Goal: Information Seeking & Learning: Learn about a topic

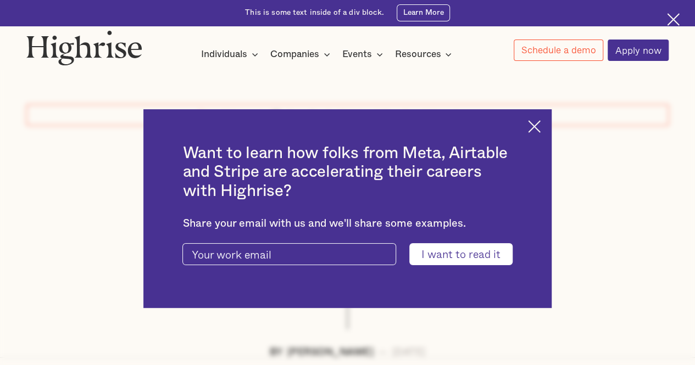
click at [541, 124] on img at bounding box center [534, 126] width 13 height 13
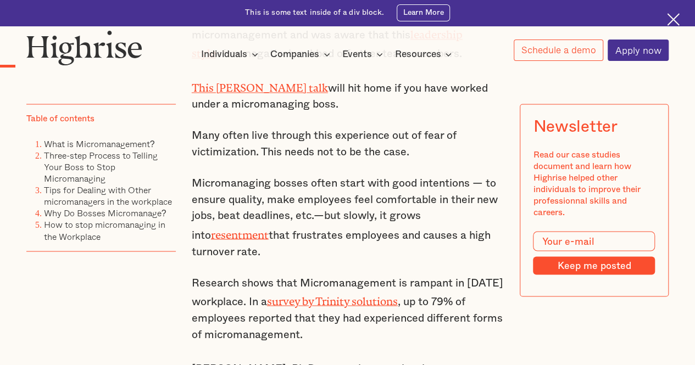
scroll to position [824, 0]
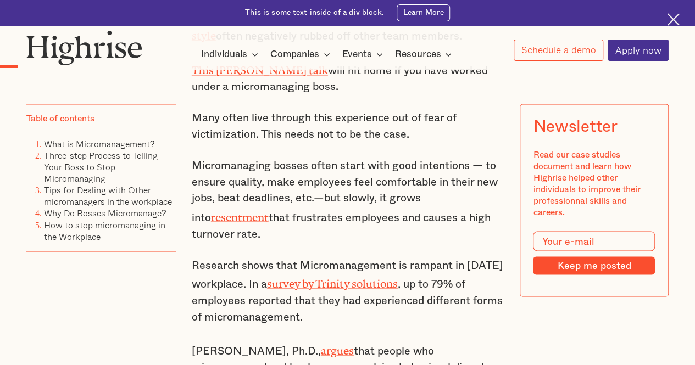
drag, startPoint x: 276, startPoint y: 212, endPoint x: 349, endPoint y: 226, distance: 74.9
click at [347, 224] on p "Micromanaging bosses often start with good intentions — to ensure quality, make…" at bounding box center [348, 200] width 312 height 84
click at [350, 227] on p "Micromanaging bosses often start with good intentions — to ensure quality, make…" at bounding box center [348, 200] width 312 height 84
click at [353, 232] on p "Micromanaging bosses often start with good intentions — to ensure quality, make…" at bounding box center [348, 200] width 312 height 84
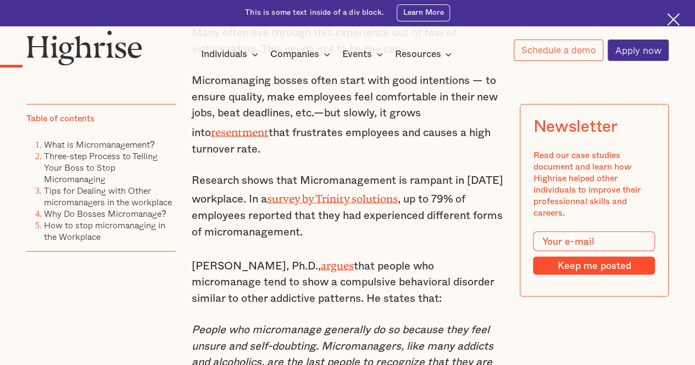
scroll to position [934, 0]
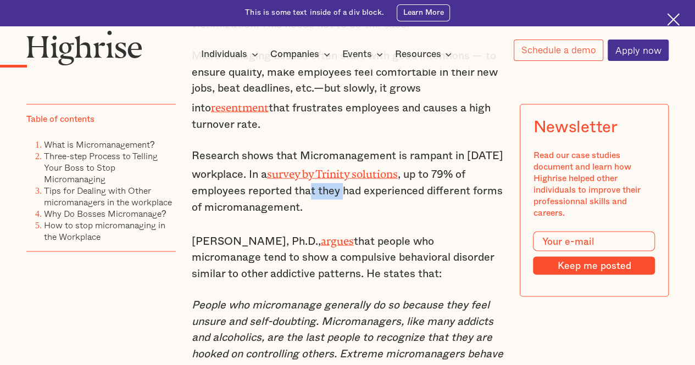
drag, startPoint x: 311, startPoint y: 182, endPoint x: 344, endPoint y: 188, distance: 33.5
click at [344, 188] on p "Research shows that Micromanagement is rampant in [DATE] workplace. In a survey…" at bounding box center [348, 182] width 312 height 68
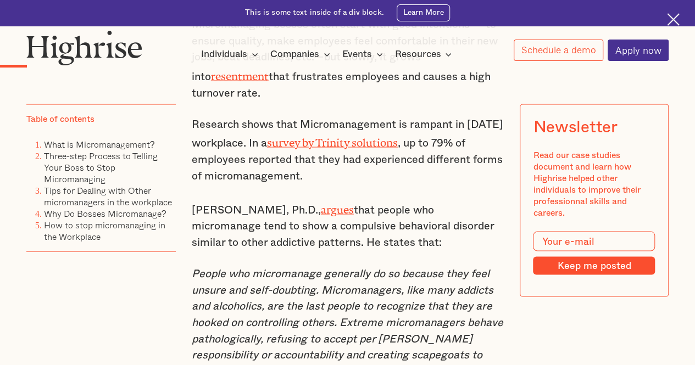
scroll to position [989, 0]
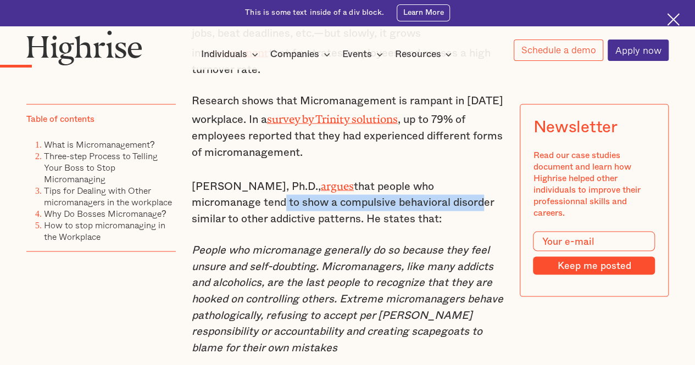
drag, startPoint x: 309, startPoint y: 191, endPoint x: 478, endPoint y: 192, distance: 169.3
click at [478, 192] on p "[PERSON_NAME], Ph.D., argues that people who micromanage tend to show a compuls…" at bounding box center [348, 202] width 312 height 52
click at [479, 192] on p "[PERSON_NAME], Ph.D., argues that people who micromanage tend to show a compuls…" at bounding box center [348, 202] width 312 height 52
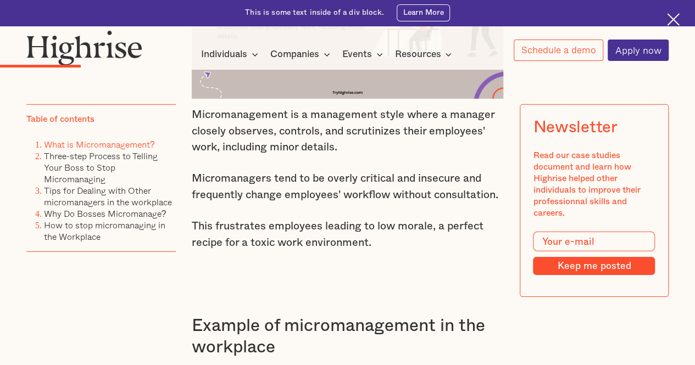
scroll to position [1594, 0]
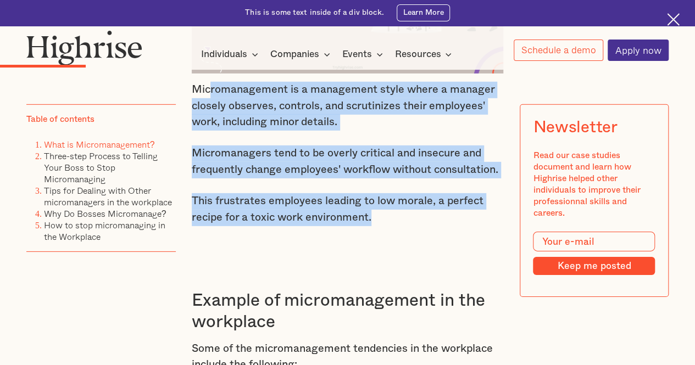
drag, startPoint x: 209, startPoint y: 90, endPoint x: 388, endPoint y: 212, distance: 217.0
click at [388, 212] on p "This frustrates employees leading to low morale, a perfect recipe for a toxic w…" at bounding box center [348, 209] width 312 height 32
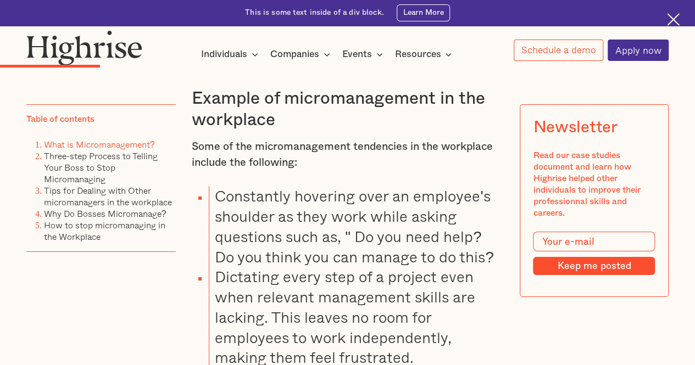
scroll to position [1813, 0]
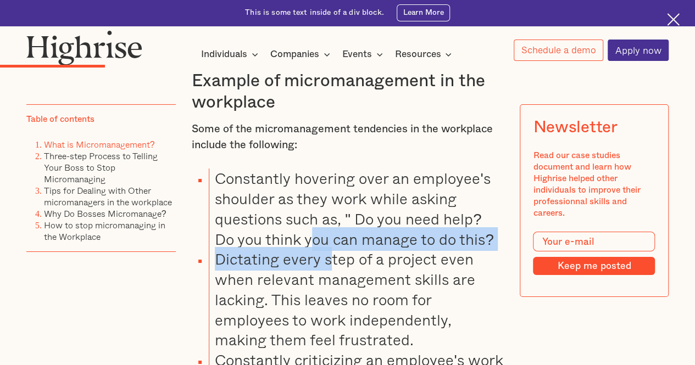
click at [328, 251] on li "Dictating every step of a project even when relevant management skills are lack…" at bounding box center [356, 299] width 295 height 101
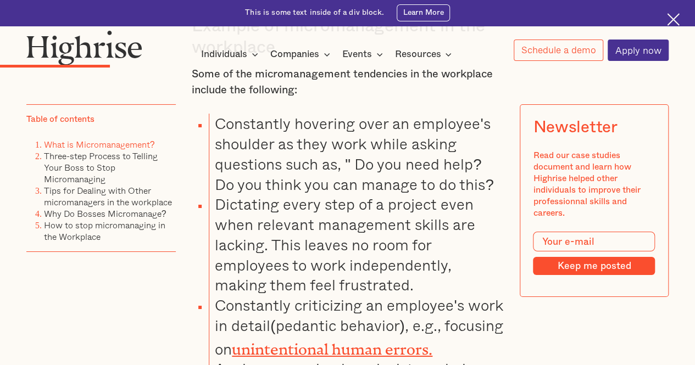
scroll to position [1923, 0]
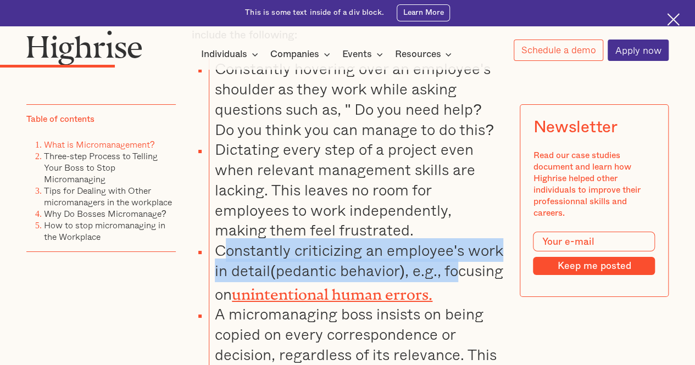
drag, startPoint x: 234, startPoint y: 256, endPoint x: 460, endPoint y: 276, distance: 227.3
click at [460, 276] on li "Constantly criticizing an employee's work in detail(pedantic behavior), e.g., f…" at bounding box center [356, 273] width 295 height 64
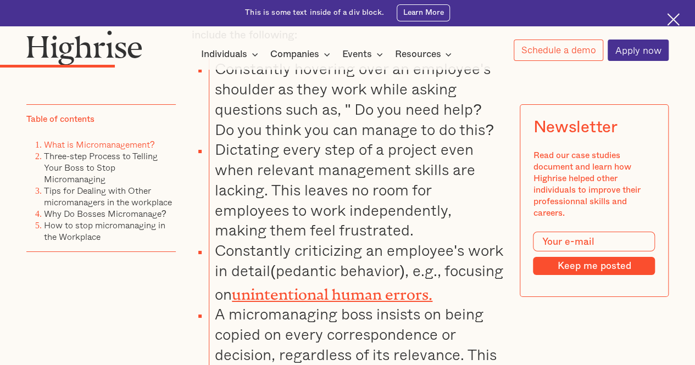
click at [463, 276] on li "Constantly criticizing an employee's work in detail(pedantic behavior), e.g., f…" at bounding box center [356, 273] width 295 height 64
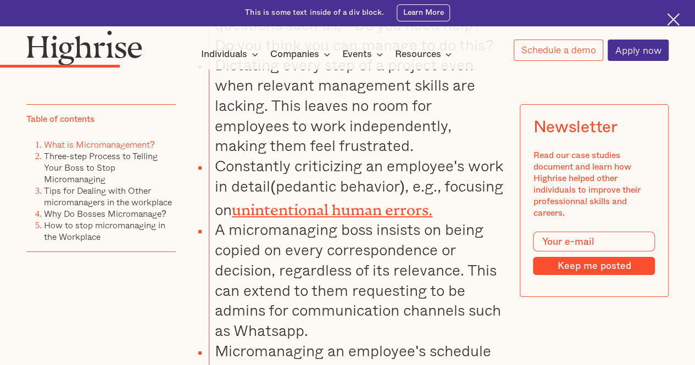
scroll to position [2033, 0]
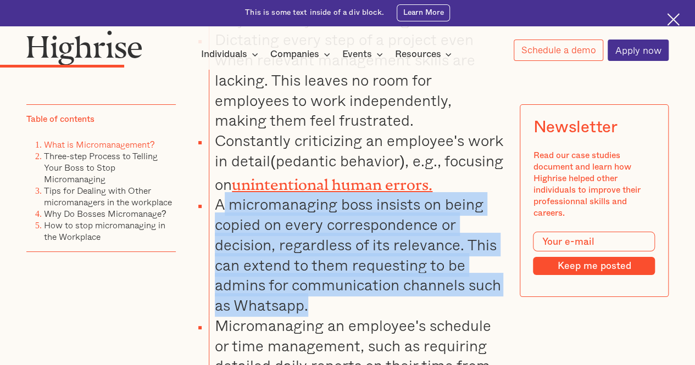
drag, startPoint x: 220, startPoint y: 202, endPoint x: 379, endPoint y: 306, distance: 189.8
click at [379, 306] on li "A micromanaging boss insists on being copied on every correspondence or decisio…" at bounding box center [356, 255] width 295 height 121
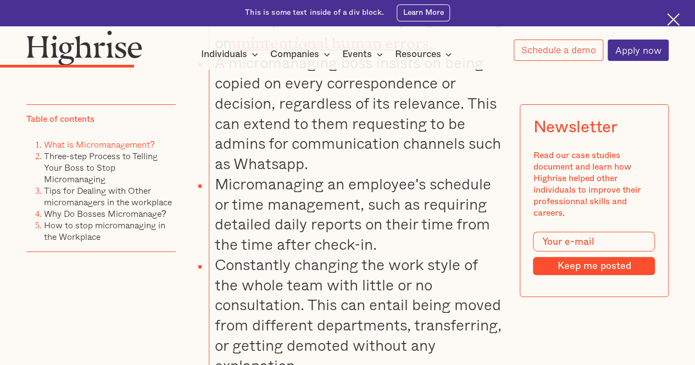
scroll to position [2198, 0]
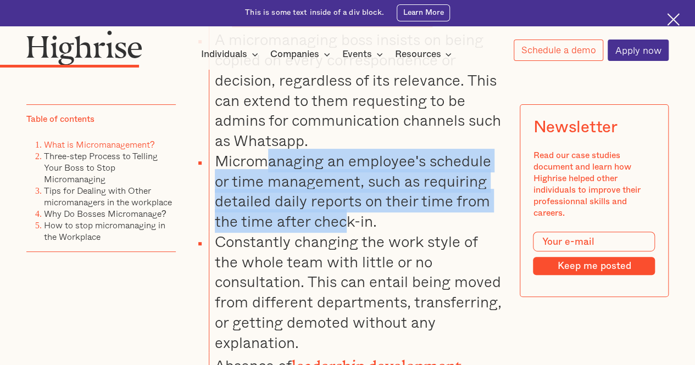
drag, startPoint x: 277, startPoint y: 167, endPoint x: 353, endPoint y: 224, distance: 95.7
click at [352, 223] on li "Micromanaging an employee's schedule or time management, such as requiring deta…" at bounding box center [356, 191] width 295 height 81
click at [356, 226] on li "Micromanaging an employee's schedule or time management, such as requiring deta…" at bounding box center [356, 191] width 295 height 81
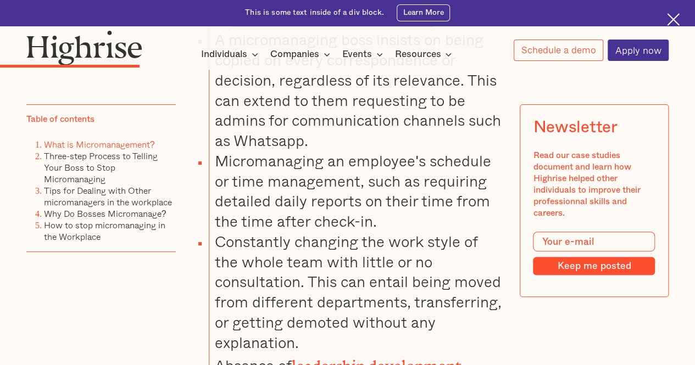
scroll to position [2253, 0]
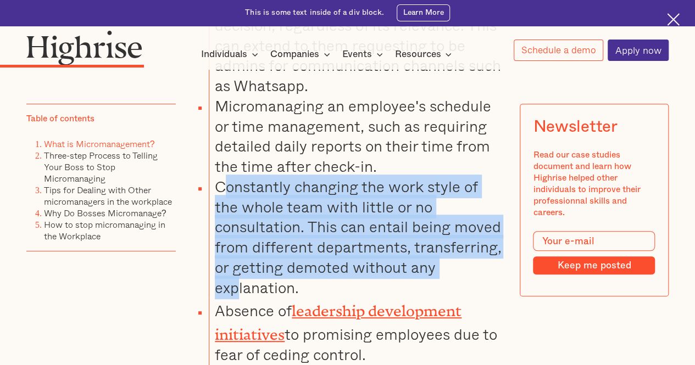
drag, startPoint x: 221, startPoint y: 187, endPoint x: 447, endPoint y: 262, distance: 238.1
click at [447, 262] on li "Constantly changing the work style of the whole team with little or no consulta…" at bounding box center [356, 237] width 295 height 121
click at [453, 241] on li "Constantly changing the work style of the whole team with little or no consulta…" at bounding box center [356, 237] width 295 height 121
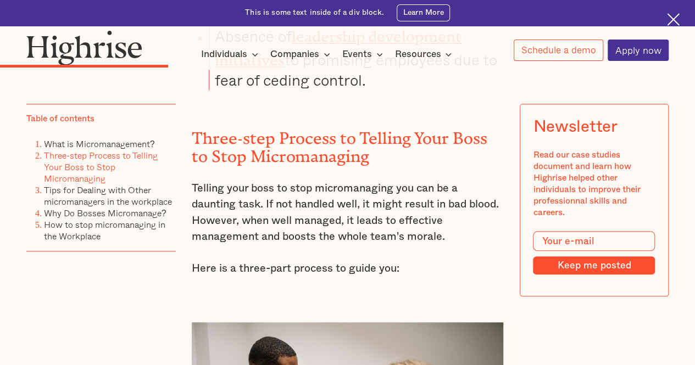
scroll to position [2583, 0]
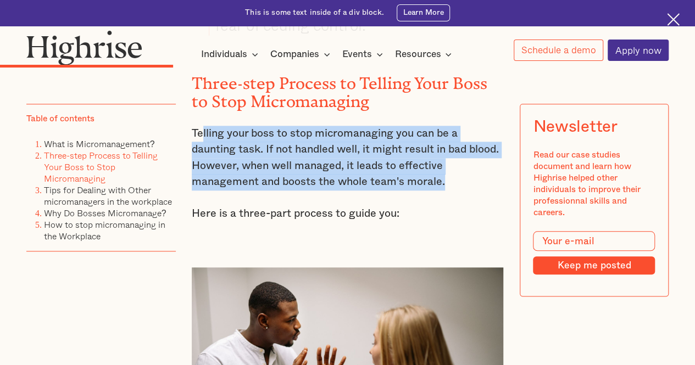
drag, startPoint x: 220, startPoint y: 109, endPoint x: 463, endPoint y: 165, distance: 249.1
click at [463, 165] on p "Telling your boss to stop micromanaging you can be a daunting task. If not hand…" at bounding box center [348, 158] width 312 height 65
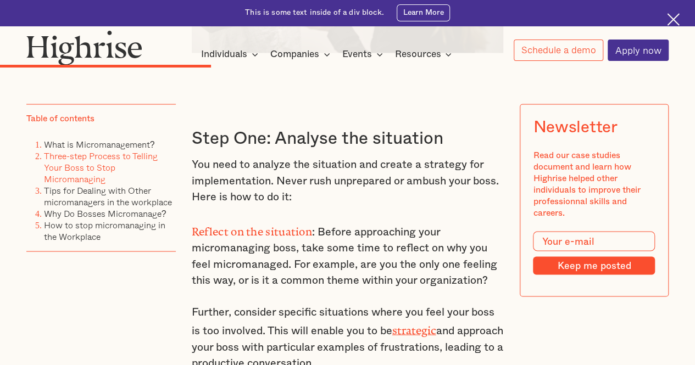
scroll to position [3022, 0]
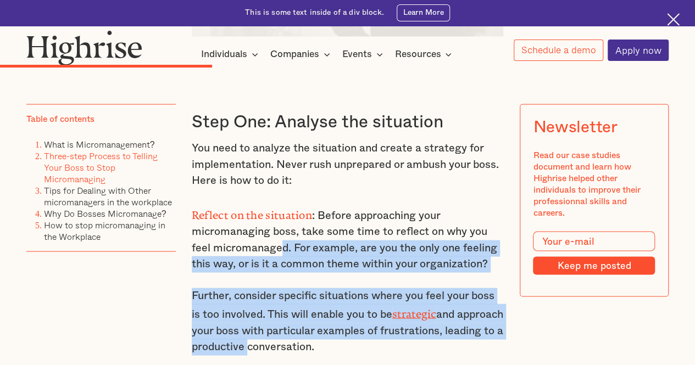
drag, startPoint x: 288, startPoint y: 245, endPoint x: 303, endPoint y: 331, distance: 87.5
click at [303, 332] on p "Further, consider specific situations where you feel your boss is too involved.…" at bounding box center [348, 322] width 312 height 68
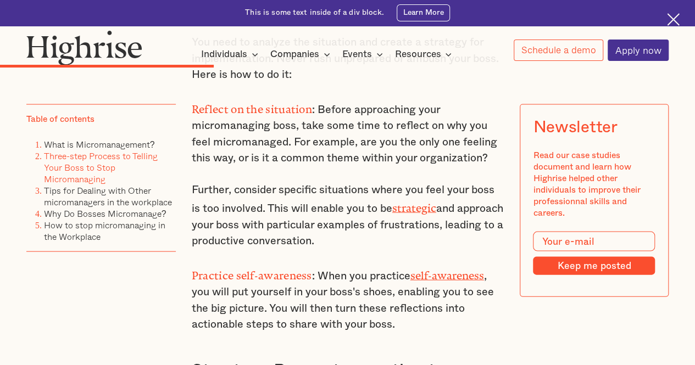
scroll to position [3132, 0]
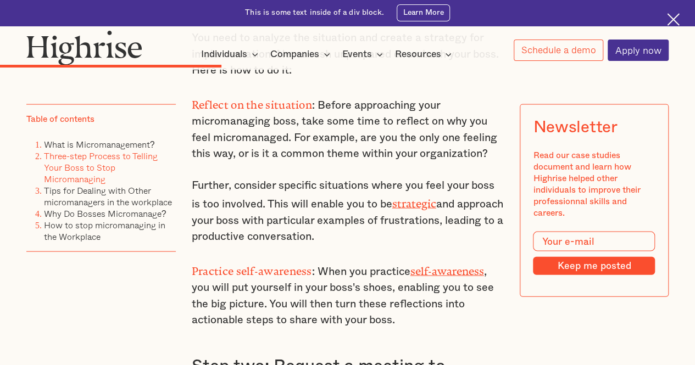
drag, startPoint x: 247, startPoint y: 185, endPoint x: 396, endPoint y: 213, distance: 150.9
click at [396, 213] on p "Further, consider specific situations where you feel your boss is too involved.…" at bounding box center [348, 212] width 312 height 68
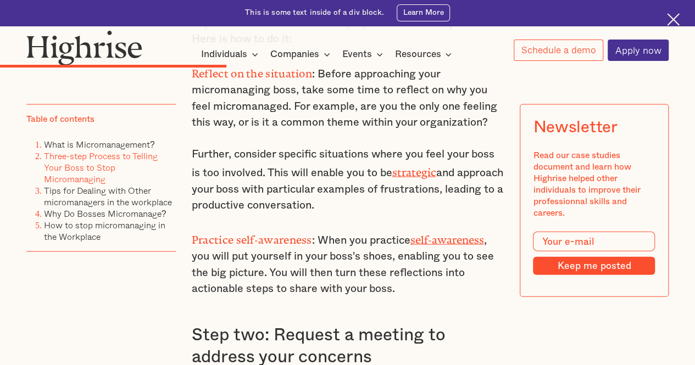
scroll to position [3187, 0]
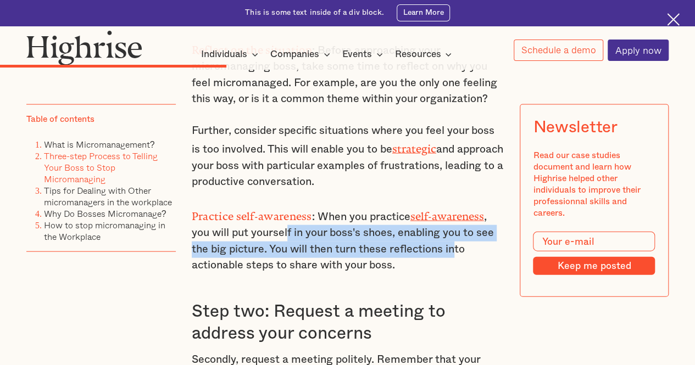
drag, startPoint x: 286, startPoint y: 212, endPoint x: 454, endPoint y: 237, distance: 170.0
click at [454, 237] on p "Practice self-awareness : When you practice self-awareness , you will put yours…" at bounding box center [348, 240] width 312 height 68
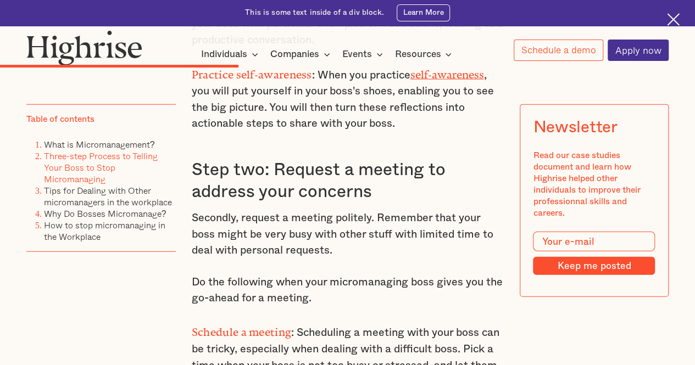
scroll to position [3352, 0]
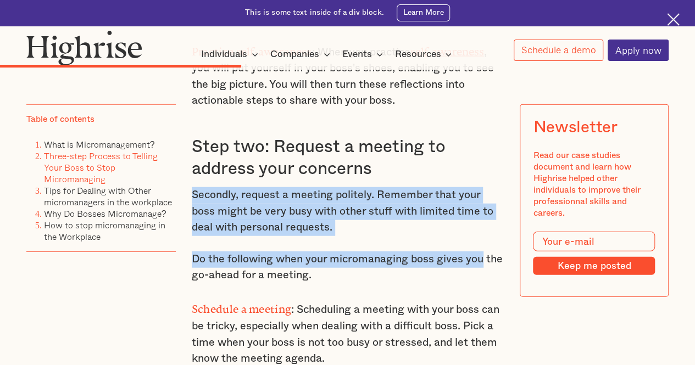
drag, startPoint x: 191, startPoint y: 175, endPoint x: 483, endPoint y: 223, distance: 295.7
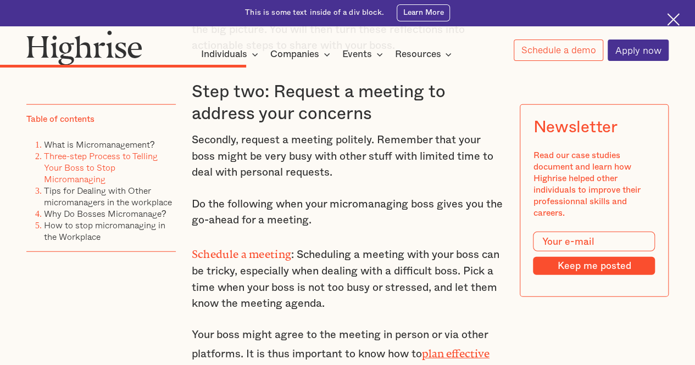
click at [324, 244] on p "Schedule a meeting : Scheduling a meeting with your boss can be tricky, especia…" at bounding box center [348, 278] width 312 height 68
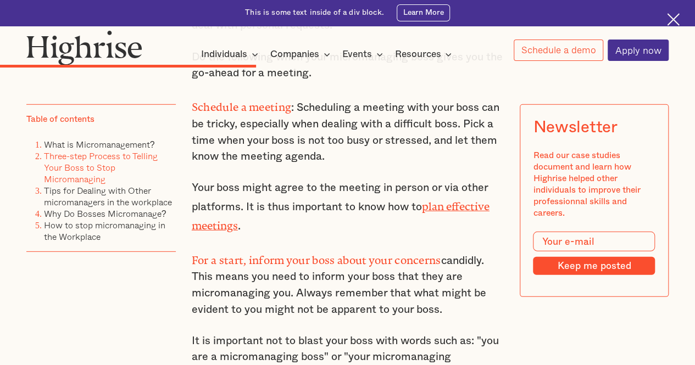
scroll to position [3572, 0]
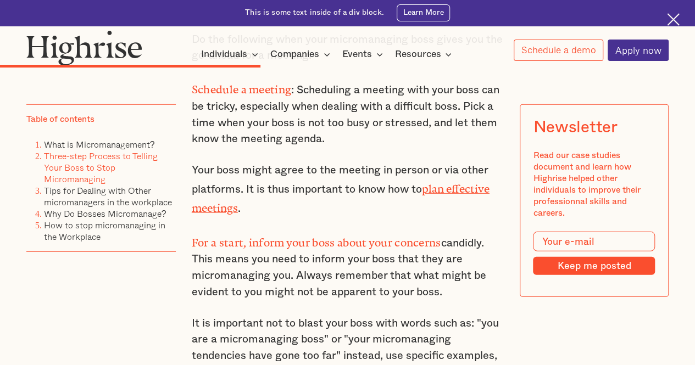
click at [324, 232] on p "For a start, inform your boss about your concerns candidly. This means you need…" at bounding box center [348, 266] width 312 height 68
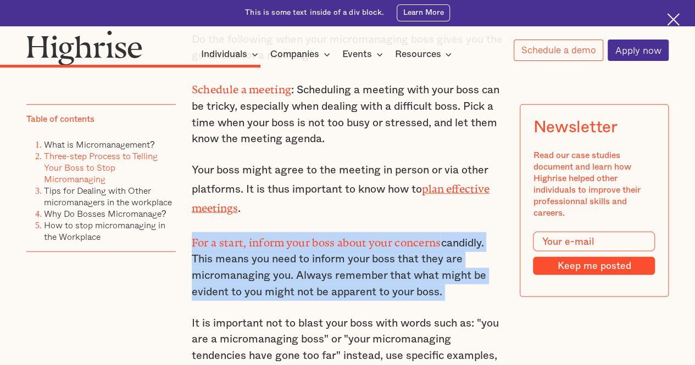
click at [324, 232] on p "For a start, inform your boss about your concerns candidly. This means you need…" at bounding box center [348, 266] width 312 height 68
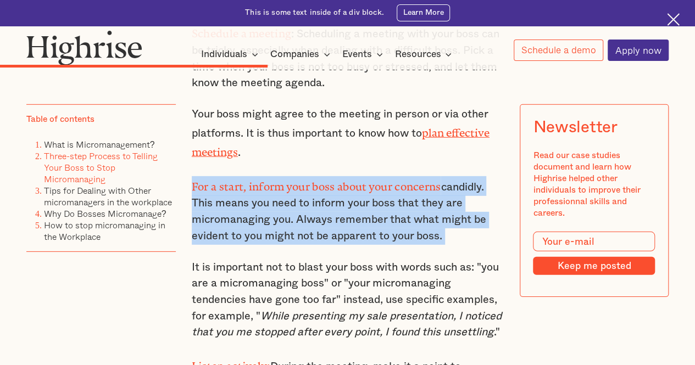
scroll to position [3682, 0]
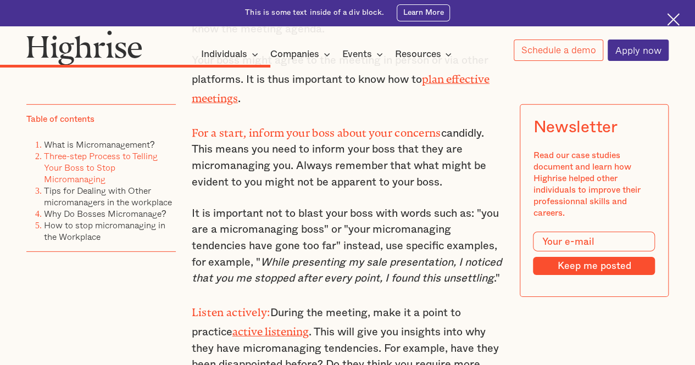
click at [324, 228] on p "It is important not to blast your boss with words such as: "you are a micromana…" at bounding box center [348, 246] width 312 height 81
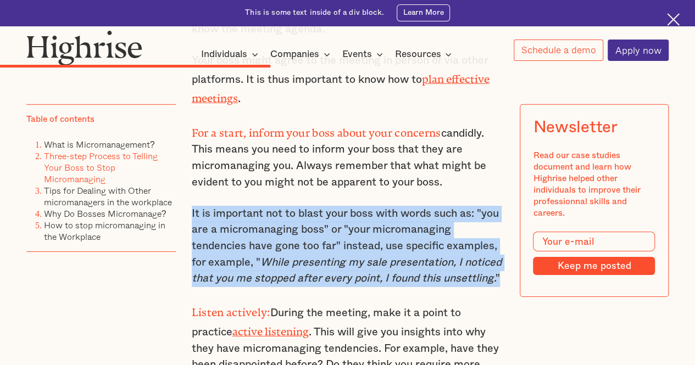
click at [324, 228] on p "It is important not to blast your boss with words such as: "you are a micromana…" at bounding box center [348, 246] width 312 height 81
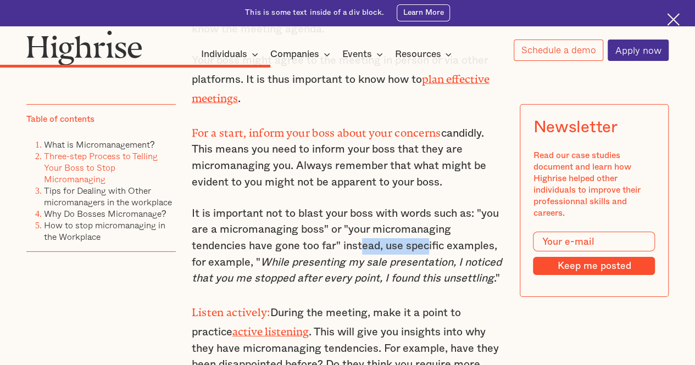
drag, startPoint x: 374, startPoint y: 219, endPoint x: 430, endPoint y: 231, distance: 56.9
click at [430, 231] on p "It is important not to blast your boss with words such as: "you are a micromana…" at bounding box center [348, 246] width 312 height 81
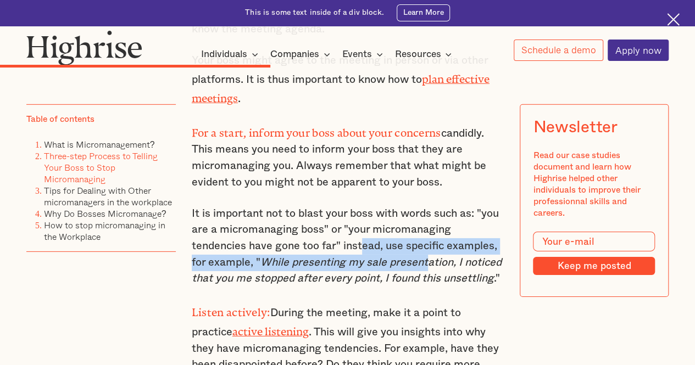
click at [430, 257] on em "While presenting my sale presentation, I noticed that you me stopped after ever…" at bounding box center [347, 270] width 310 height 27
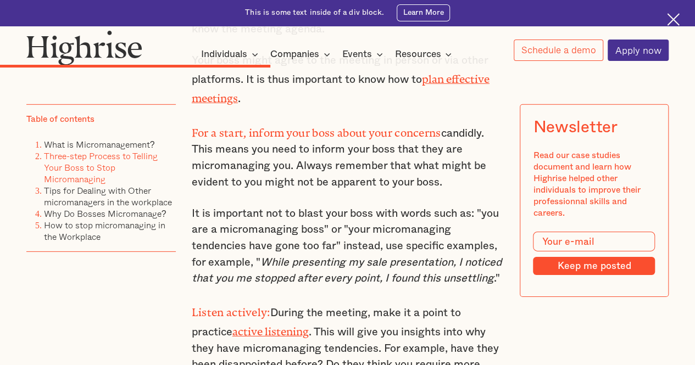
click at [393, 257] on em "While presenting my sale presentation, I noticed that you me stopped after ever…" at bounding box center [347, 270] width 310 height 27
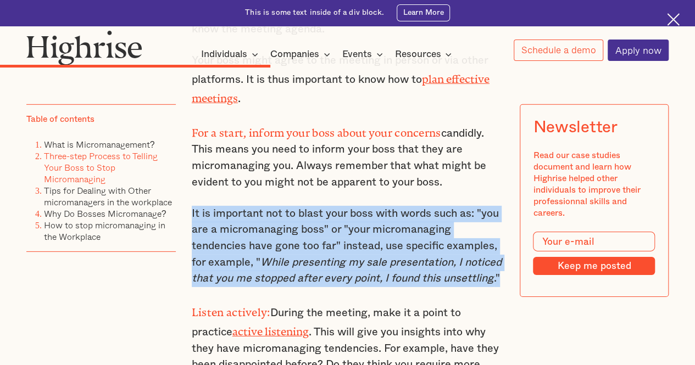
click at [393, 257] on em "While presenting my sale presentation, I noticed that you me stopped after ever…" at bounding box center [347, 270] width 310 height 27
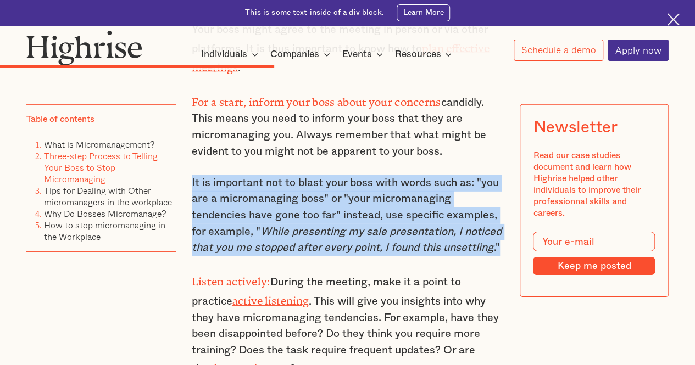
scroll to position [3737, 0]
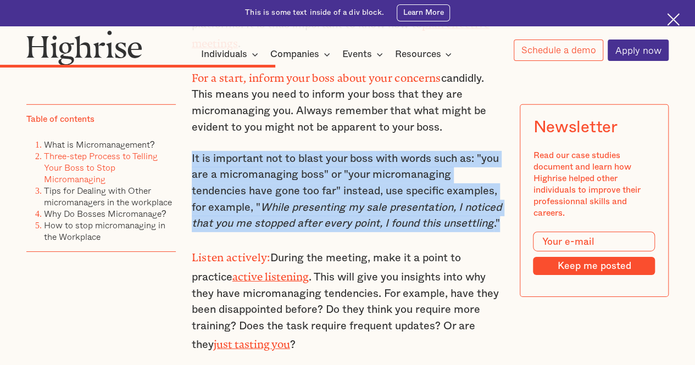
click at [391, 231] on div "Step One: Analyse the situation You need to analyze the situation and create a …" at bounding box center [348, 89] width 312 height 1441
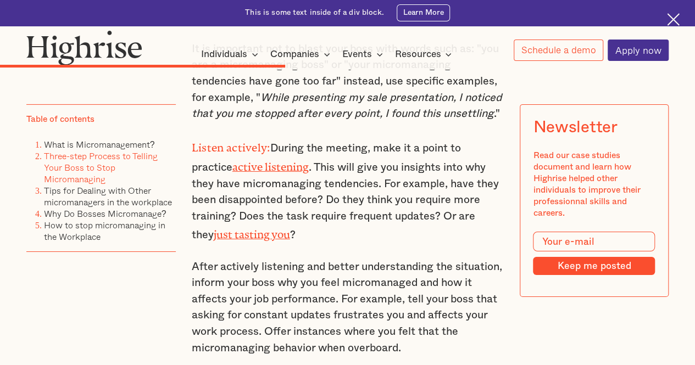
scroll to position [3902, 0]
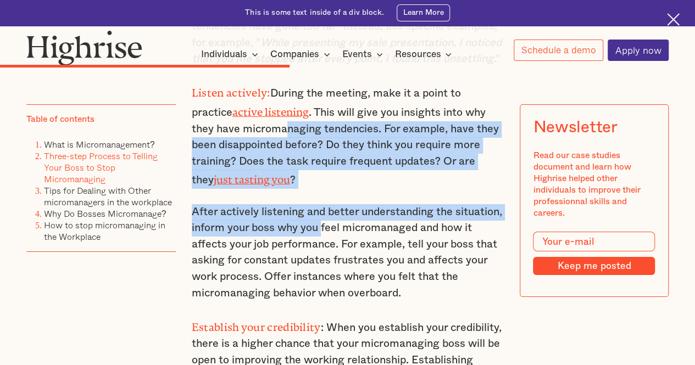
drag, startPoint x: 282, startPoint y: 120, endPoint x: 320, endPoint y: 218, distance: 104.7
click at [320, 218] on p "After actively listening and better understanding the situation, inform your bo…" at bounding box center [348, 253] width 312 height 98
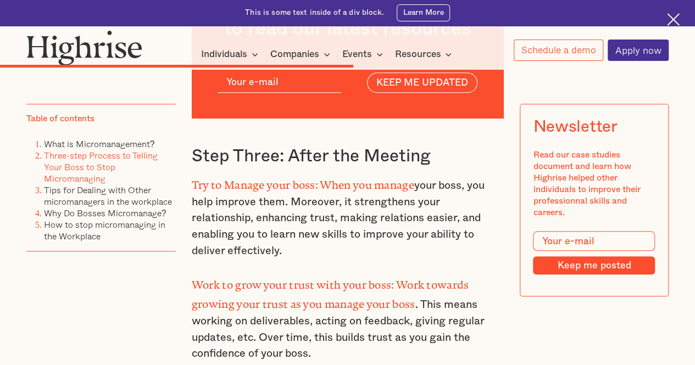
scroll to position [4671, 0]
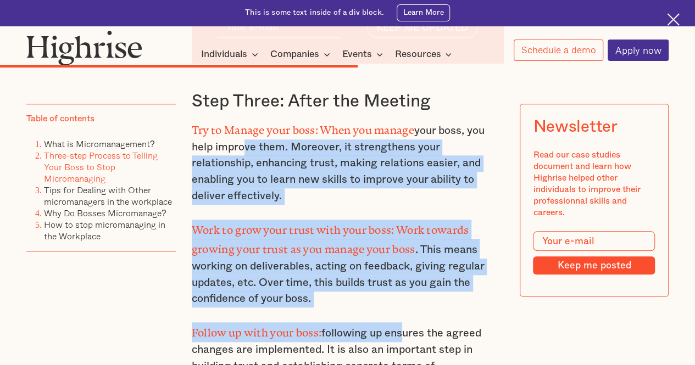
drag, startPoint x: 246, startPoint y: 132, endPoint x: 408, endPoint y: 301, distance: 233.6
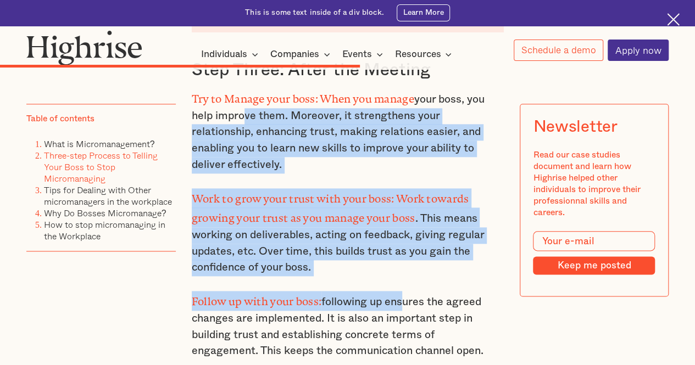
scroll to position [4726, 0]
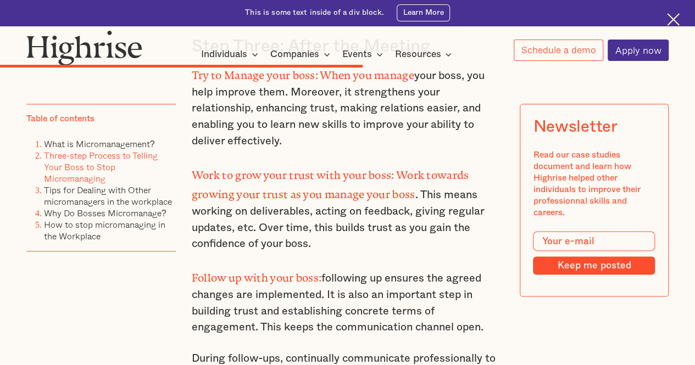
click at [411, 280] on p "Follow up with your boss: following up ensures the agreed changes are implement…" at bounding box center [348, 302] width 312 height 68
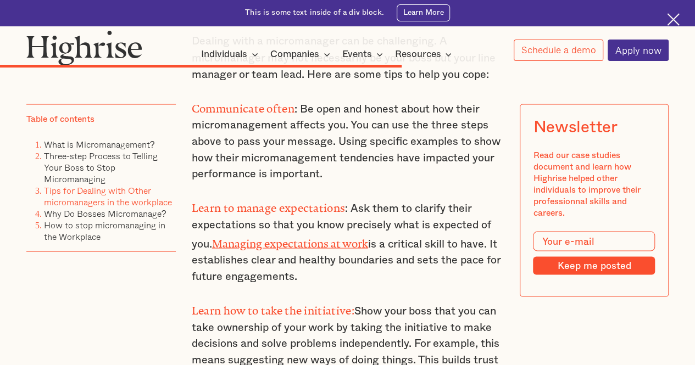
scroll to position [5220, 0]
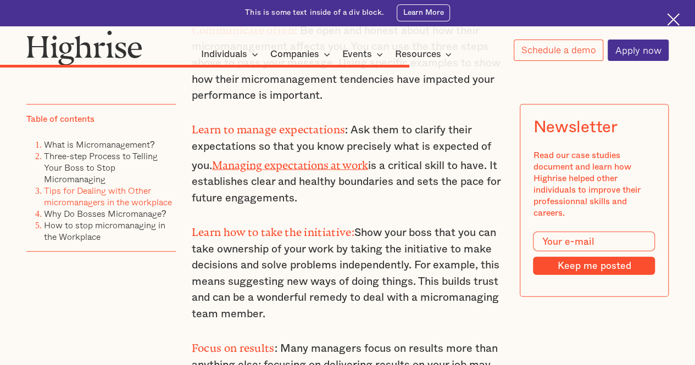
drag, startPoint x: 391, startPoint y: 279, endPoint x: 391, endPoint y: 320, distance: 40.7
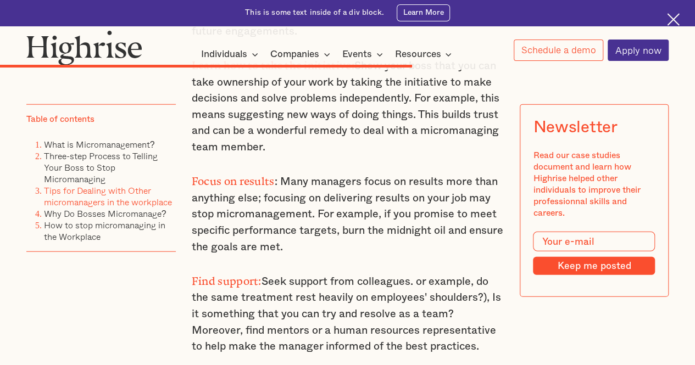
scroll to position [5425, 0]
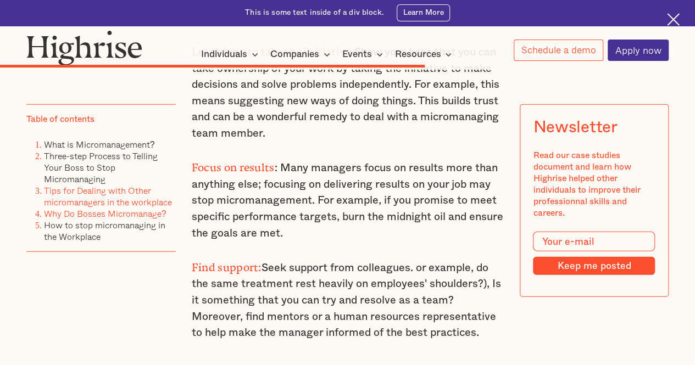
click at [88, 217] on link "Why Do Bosses Micromanage?" at bounding box center [105, 213] width 123 height 13
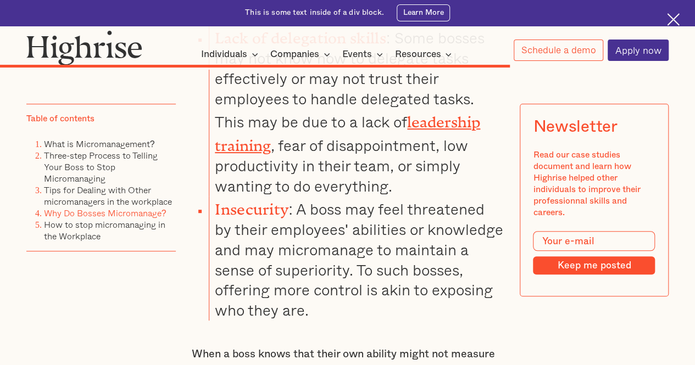
scroll to position [6347, 0]
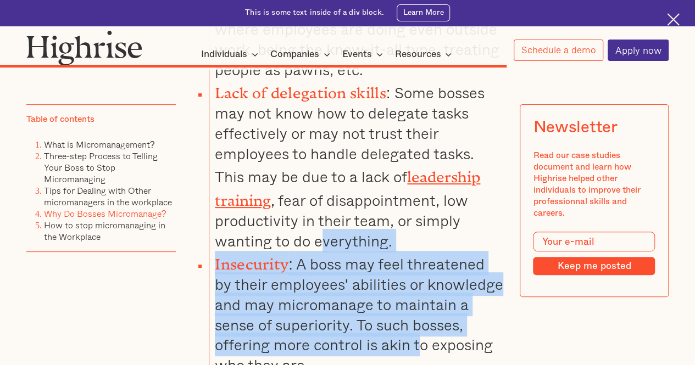
drag, startPoint x: 323, startPoint y: 178, endPoint x: 419, endPoint y: 276, distance: 137.6
click at [419, 276] on li "Insecurity : A boss may feel threatened by their employees' abilities or knowle…" at bounding box center [356, 313] width 295 height 125
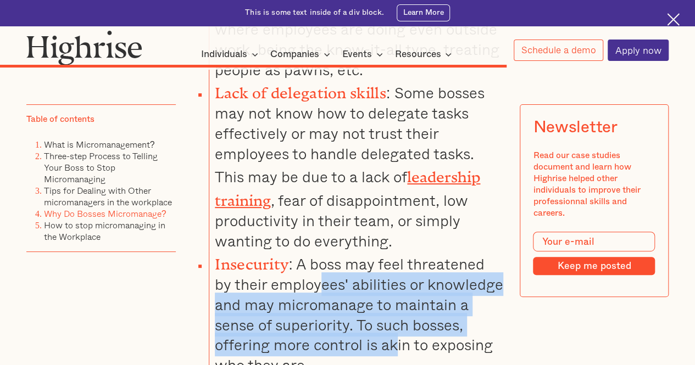
drag, startPoint x: 369, startPoint y: 251, endPoint x: 302, endPoint y: 207, distance: 80.0
click at [302, 251] on li "Insecurity : A boss may feel threatened by their employees' abilities or knowle…" at bounding box center [356, 313] width 295 height 125
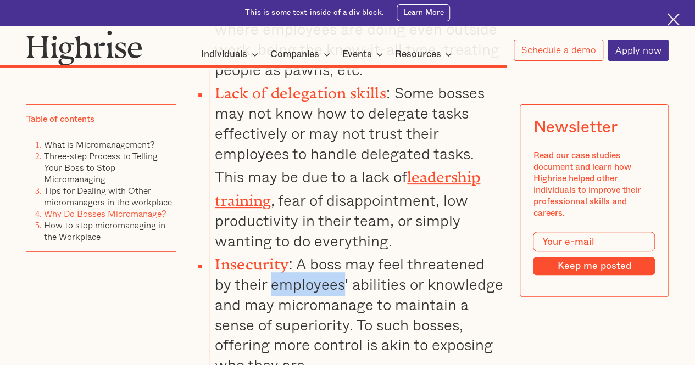
click at [302, 251] on li "Insecurity : A boss may feel threatened by their employees' abilities or knowle…" at bounding box center [356, 313] width 295 height 125
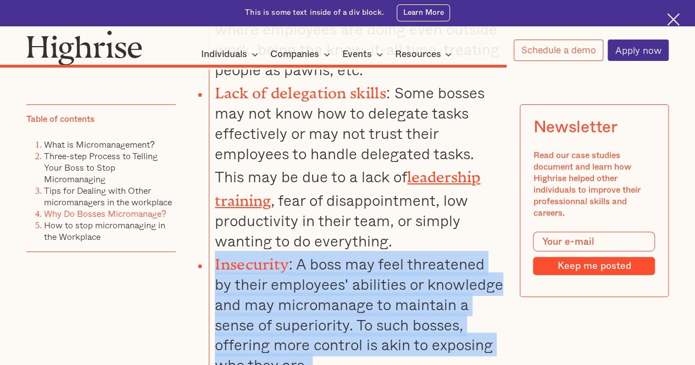
click at [302, 251] on li "Insecurity : A boss may feel threatened by their employees' abilities or knowle…" at bounding box center [356, 313] width 295 height 125
click at [312, 251] on li "Insecurity : A boss may feel threatened by their employees' abilities or knowle…" at bounding box center [356, 313] width 295 height 125
click at [320, 252] on li "Insecurity : A boss may feel threatened by their employees' abilities or knowle…" at bounding box center [356, 313] width 295 height 125
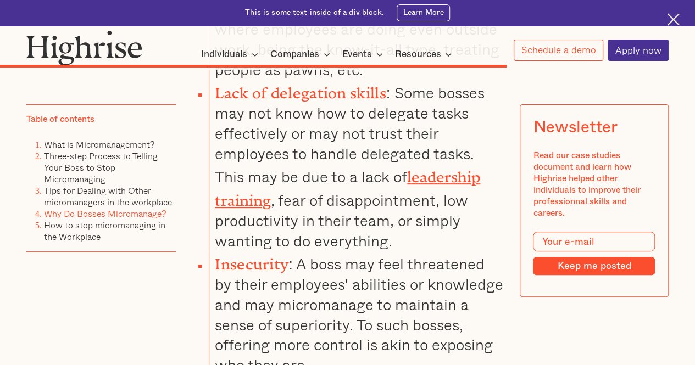
scroll to position [6402, 0]
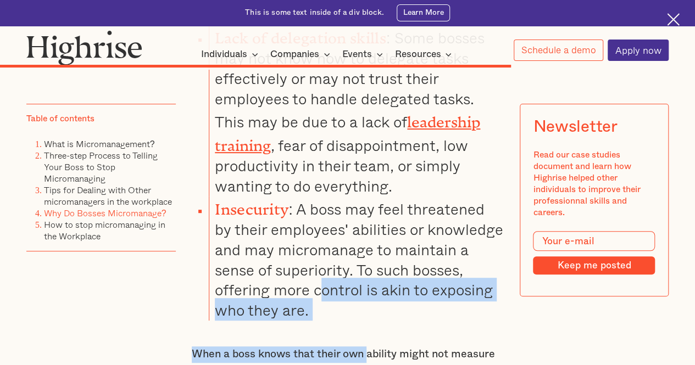
drag, startPoint x: 324, startPoint y: 210, endPoint x: 370, endPoint y: 273, distance: 77.8
click at [370, 347] on p "When a boss knows that their own ability might not measure to specific employee…" at bounding box center [348, 371] width 312 height 49
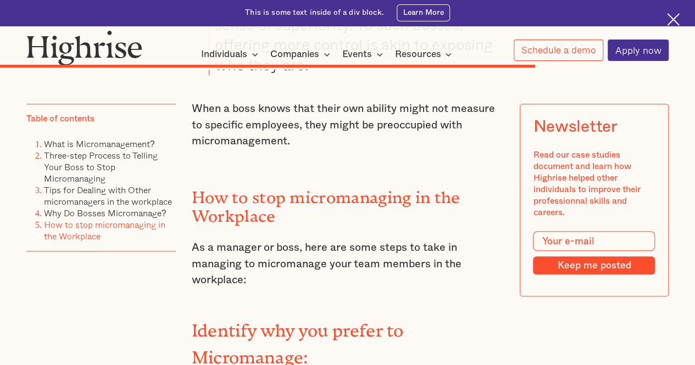
scroll to position [6677, 0]
